Goal: Task Accomplishment & Management: Manage account settings

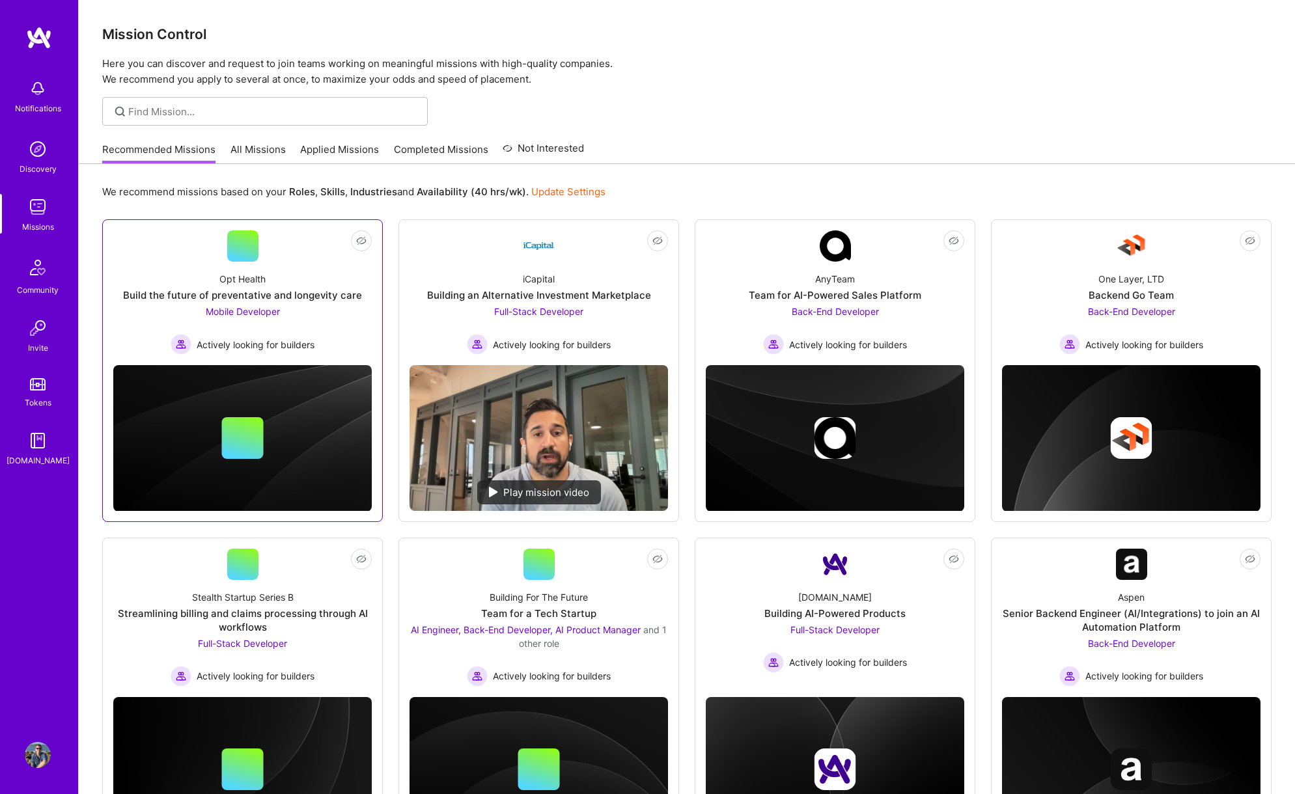
click at [267, 316] on span "Mobile Developer" at bounding box center [243, 311] width 74 height 11
click at [589, 193] on link "Update Settings" at bounding box center [568, 192] width 74 height 12
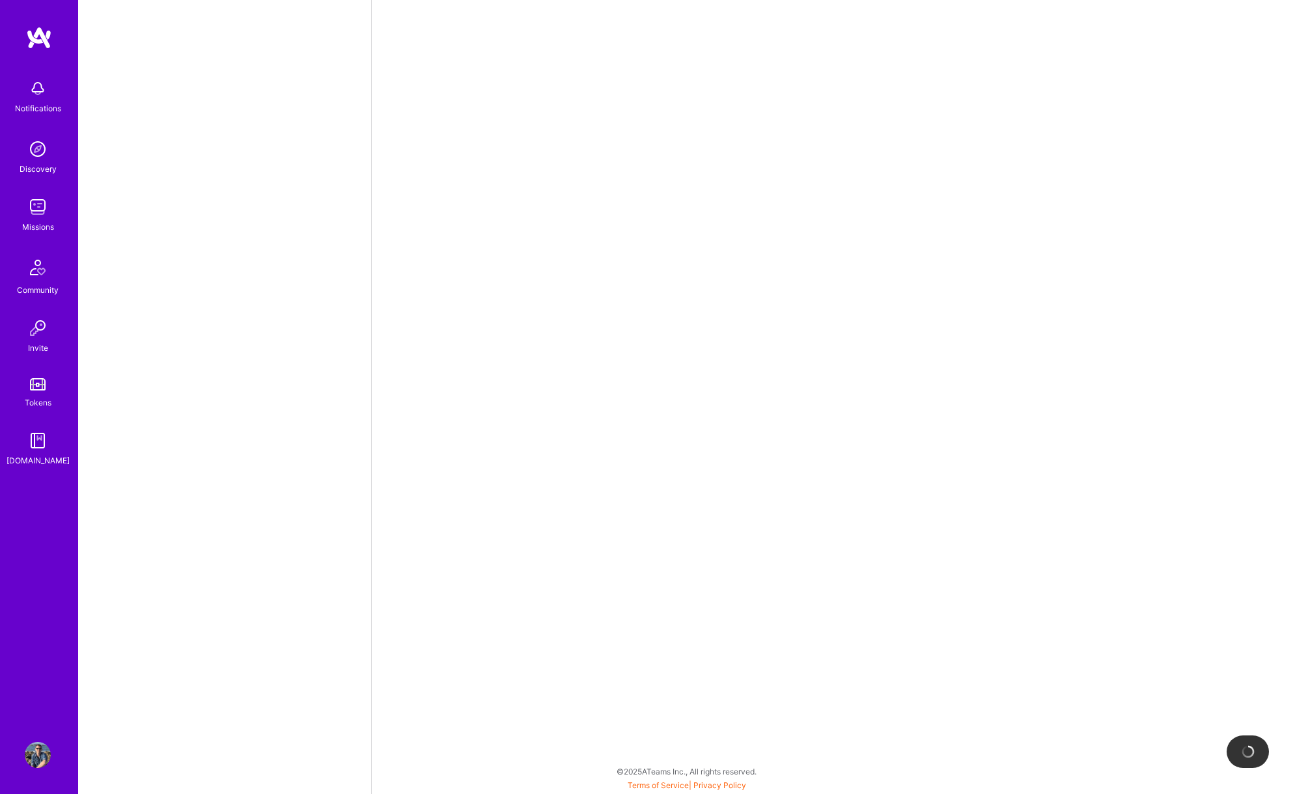
select select "US"
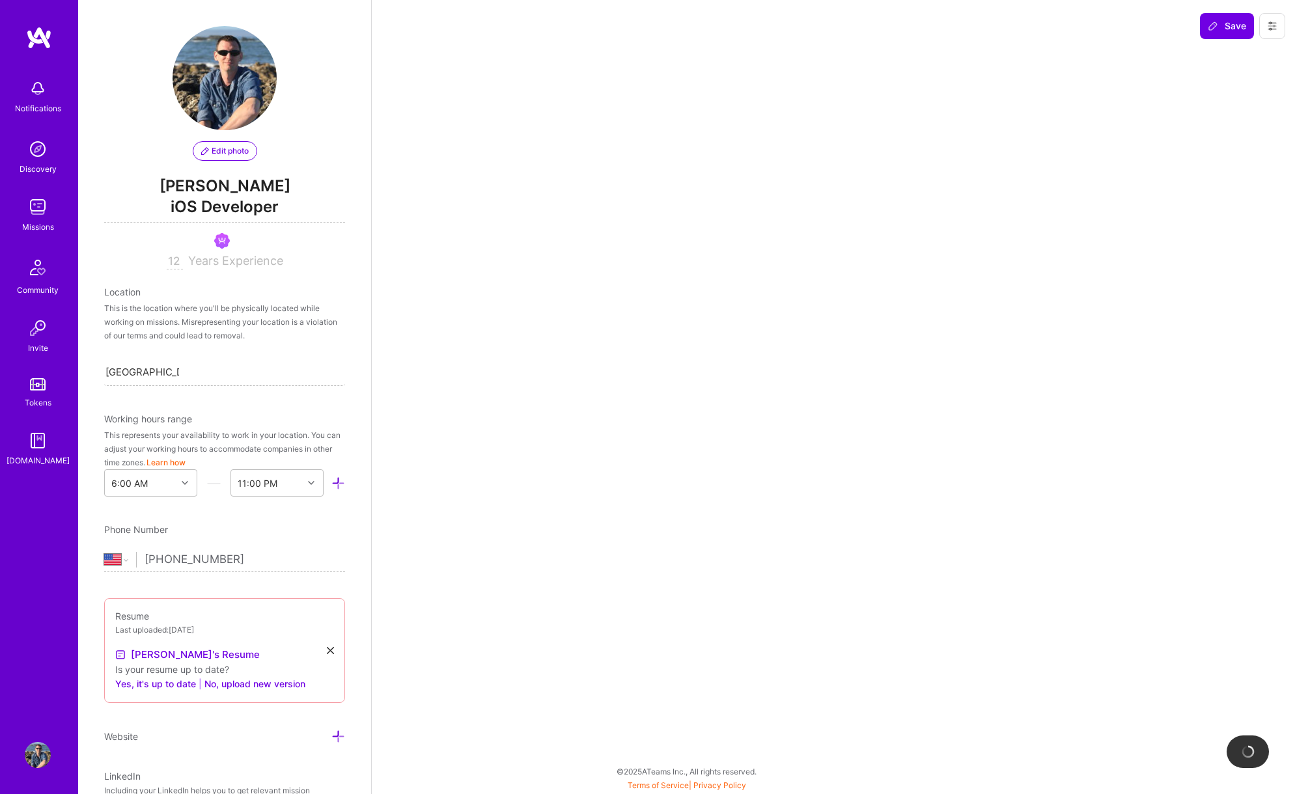
scroll to position [431, 0]
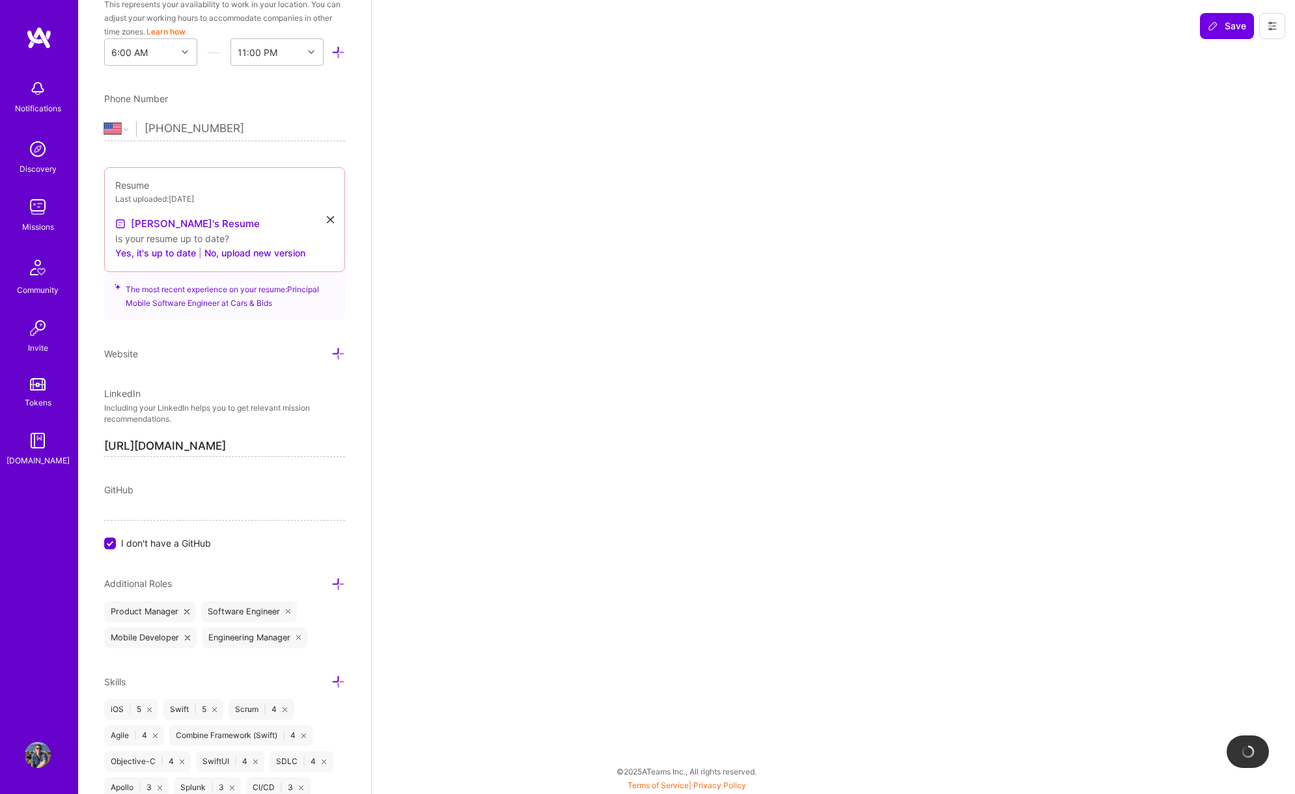
select select "Right Now"
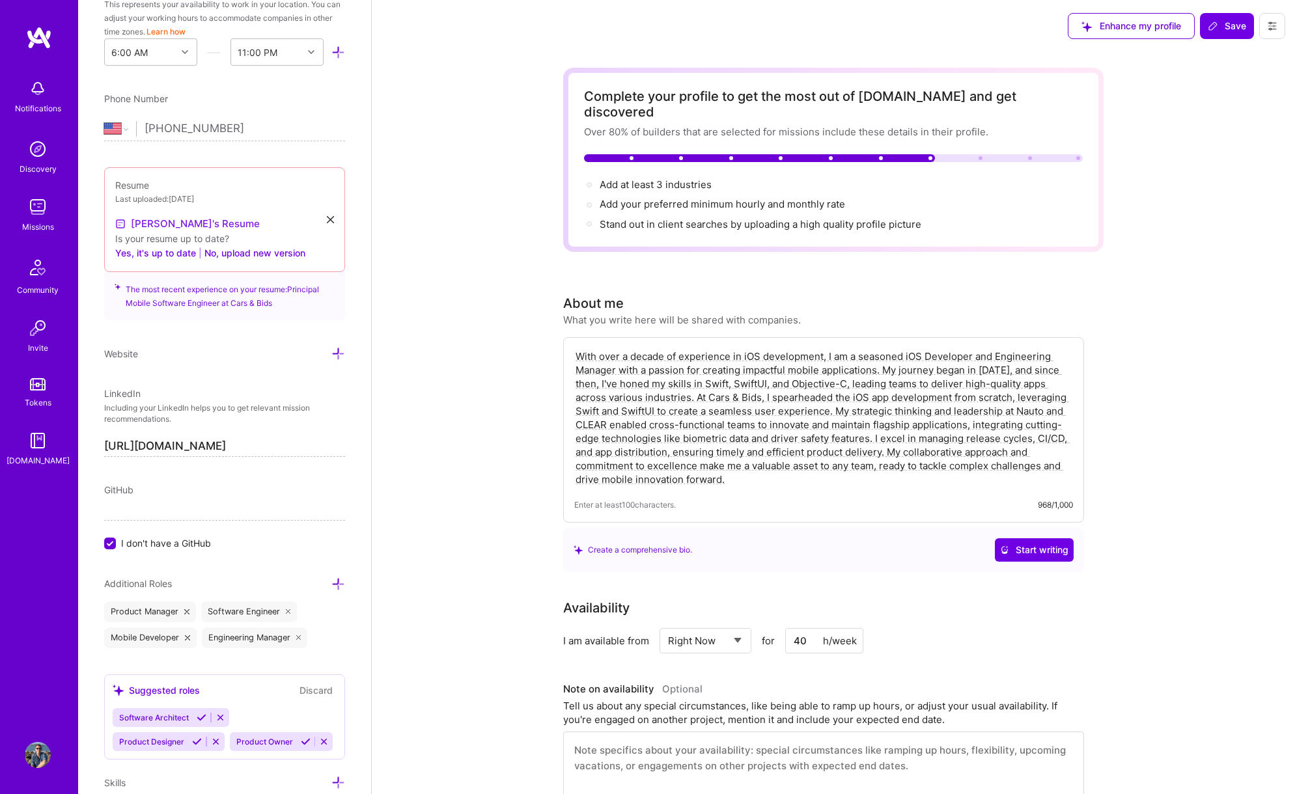
click at [163, 225] on link "[PERSON_NAME]'s Resume" at bounding box center [187, 224] width 145 height 16
click at [156, 253] on button "Yes, it's up to date" at bounding box center [155, 254] width 81 height 16
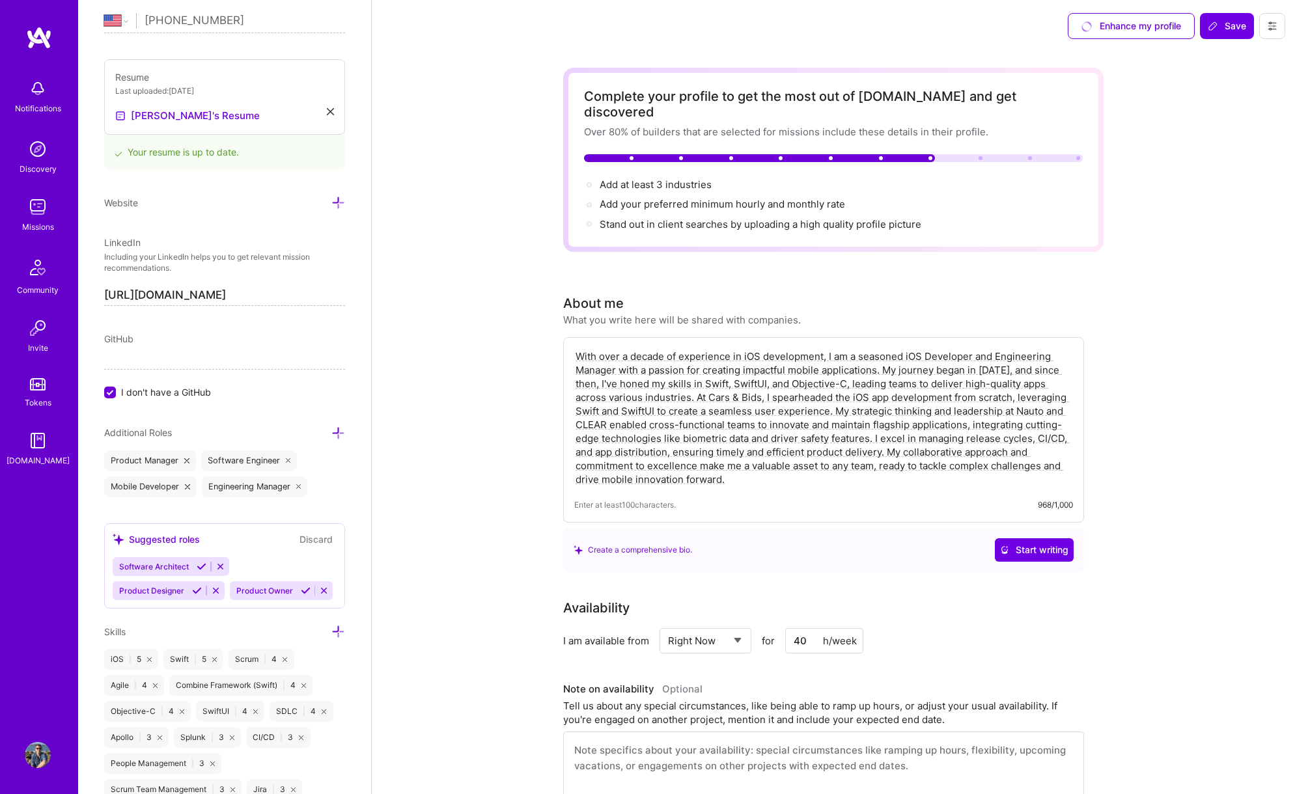
scroll to position [558, 0]
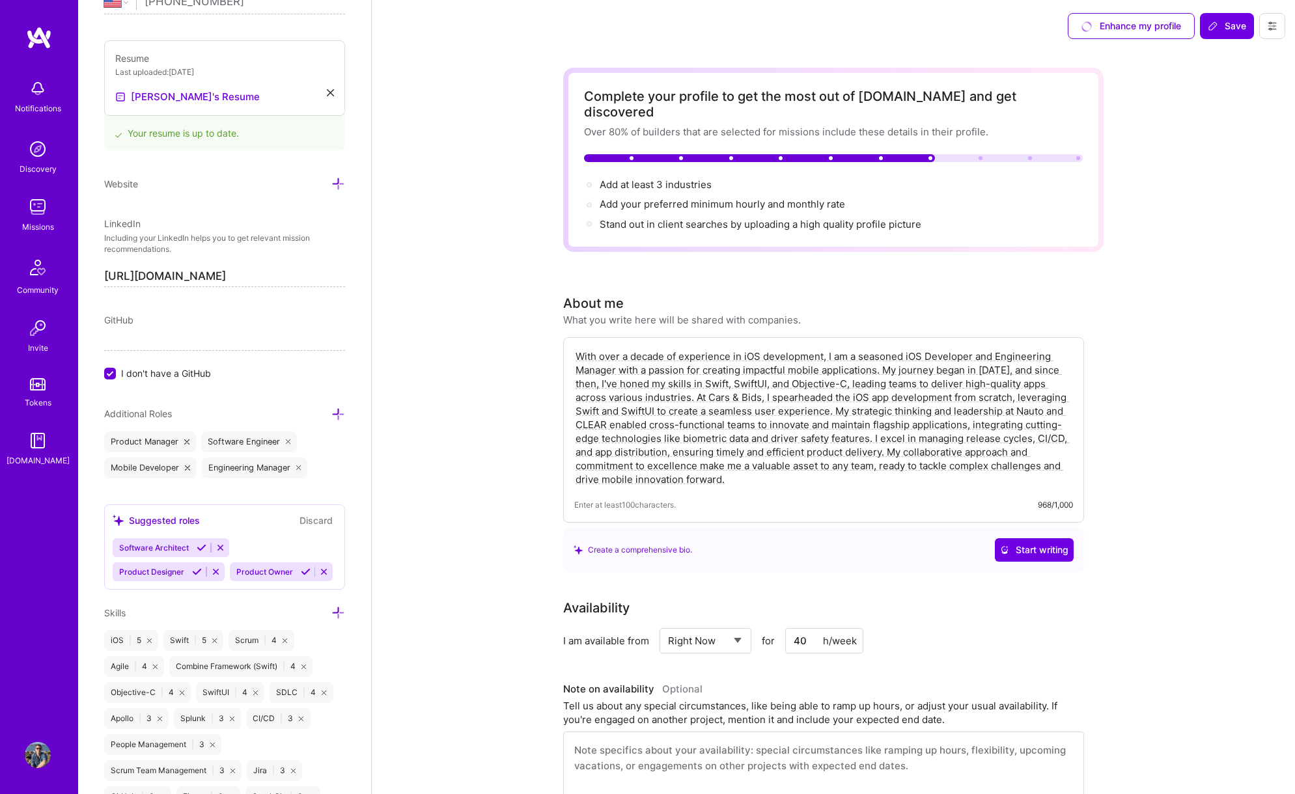
click at [186, 441] on icon at bounding box center [186, 442] width 5 height 5
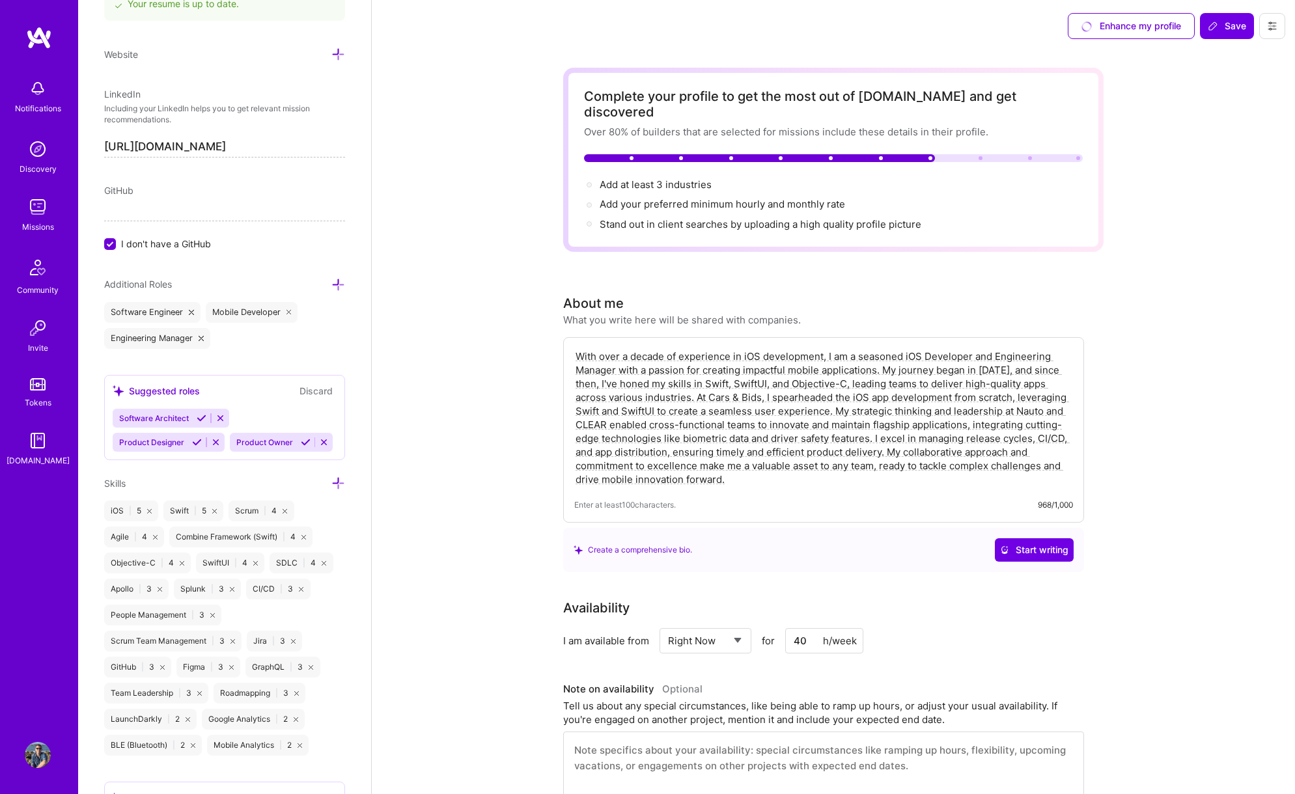
scroll to position [704, 0]
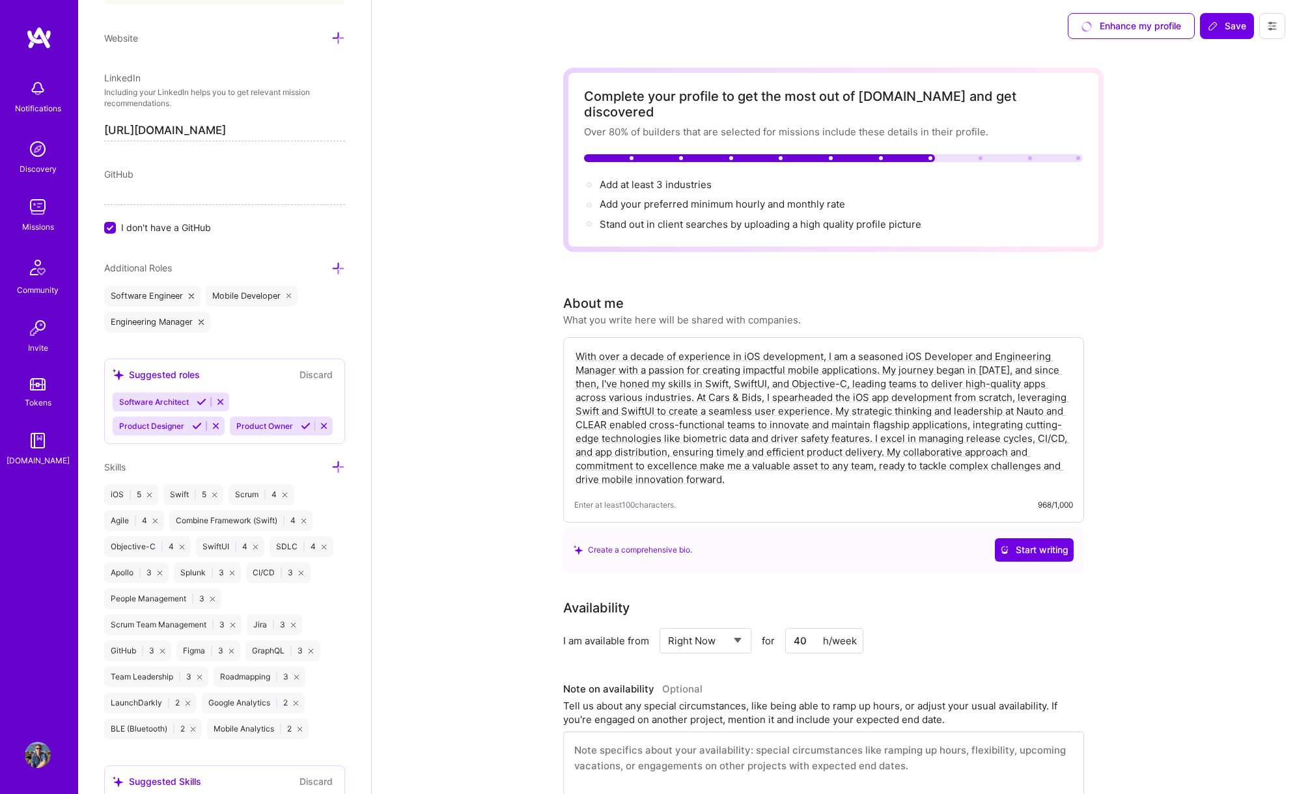
click at [200, 403] on icon at bounding box center [202, 402] width 10 height 10
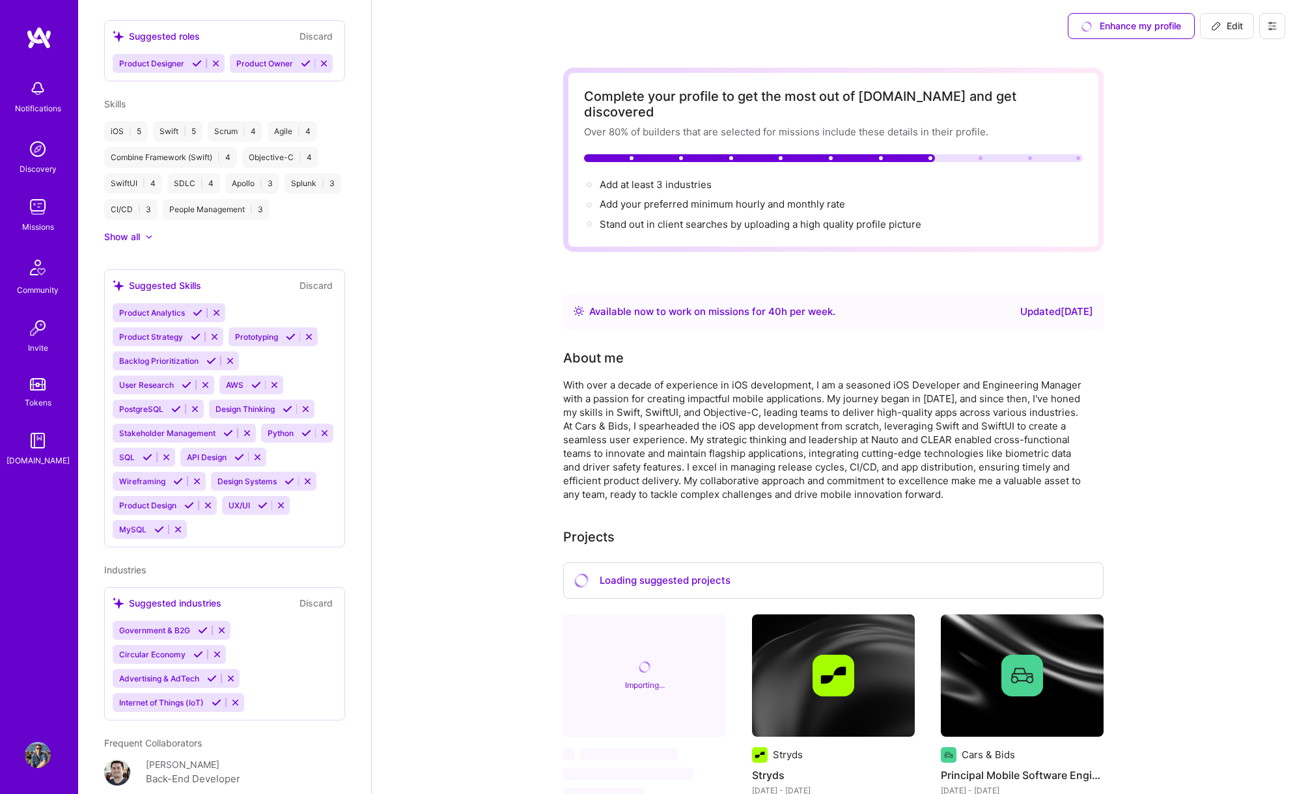
scroll to position [803, 0]
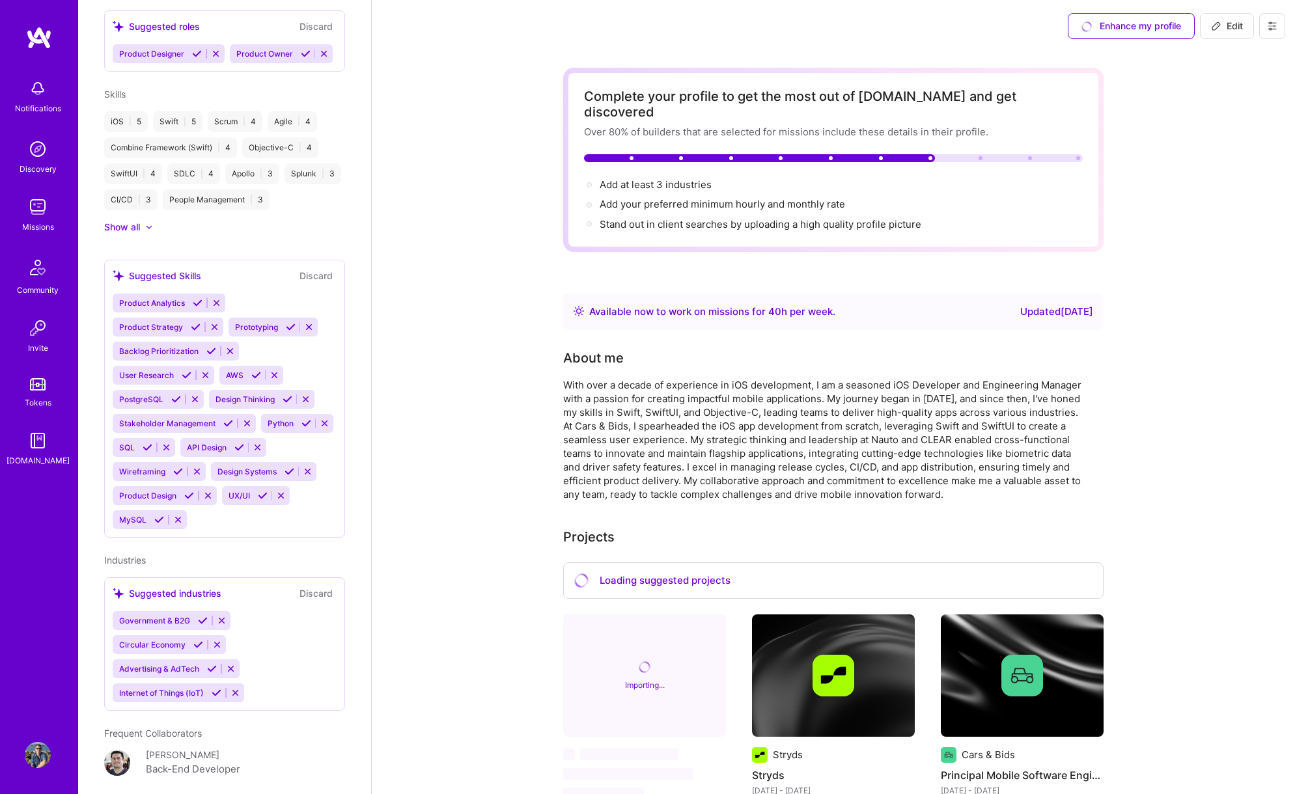
click at [324, 268] on button "Discard" at bounding box center [316, 275] width 41 height 15
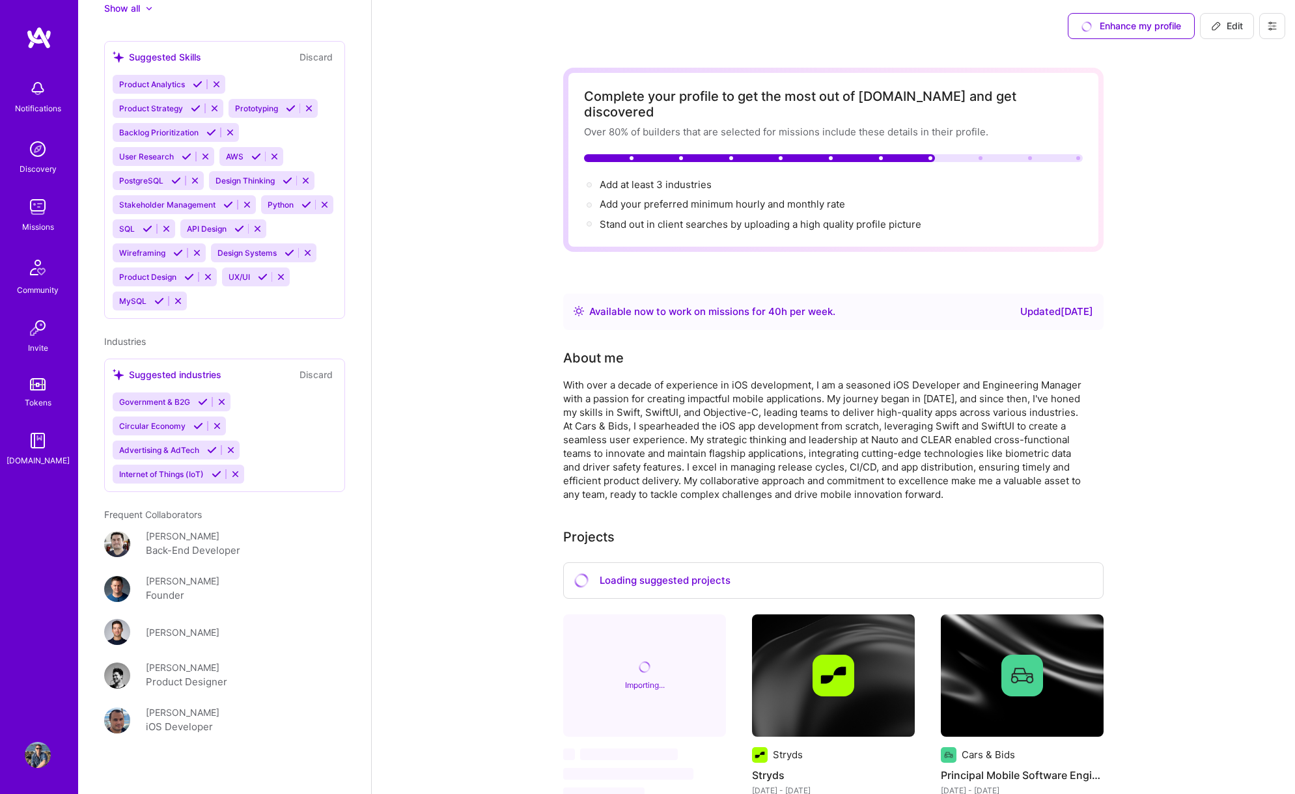
scroll to position [0, 0]
